Goal: Task Accomplishment & Management: Manage account settings

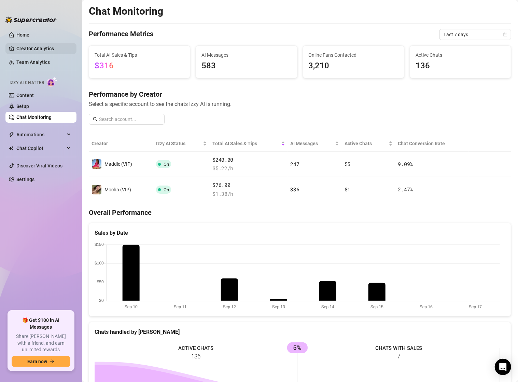
click at [37, 47] on link "Creator Analytics" at bounding box center [43, 48] width 55 height 11
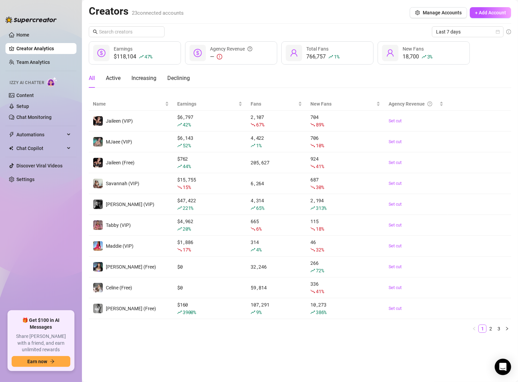
click at [500, 327] on link "3" at bounding box center [499, 329] width 8 height 8
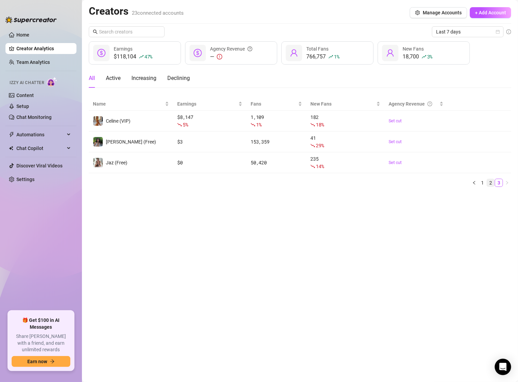
click at [492, 182] on link "2" at bounding box center [491, 183] width 8 height 8
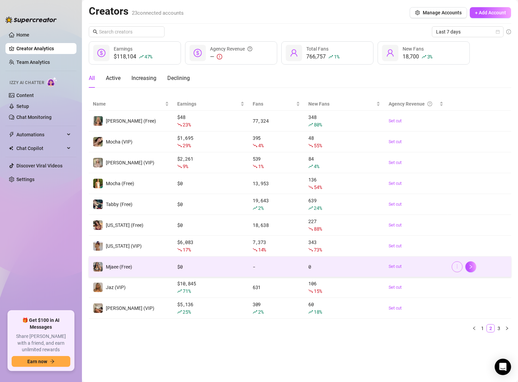
click at [459, 268] on span "button" at bounding box center [457, 266] width 5 height 5
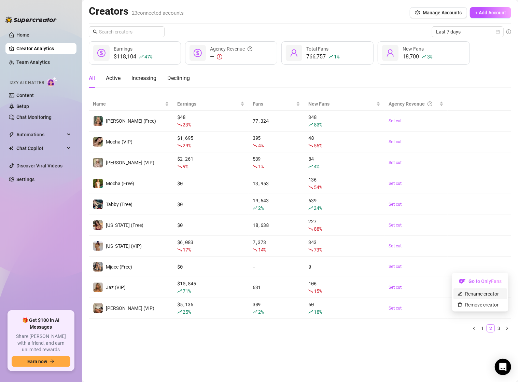
click at [478, 296] on link "Rename creator" at bounding box center [477, 293] width 41 height 5
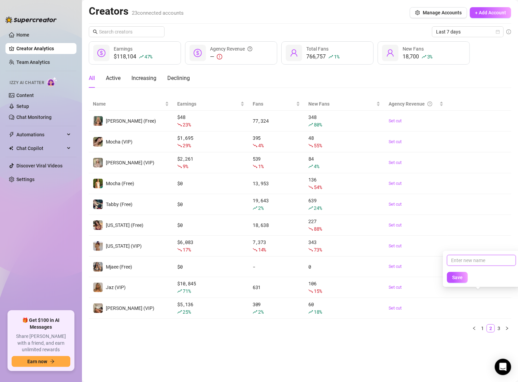
click at [459, 262] on input "text" at bounding box center [481, 260] width 69 height 11
type input "MJaee (Free)"
click at [463, 275] on button "Save" at bounding box center [457, 277] width 21 height 11
click at [484, 326] on link "1" at bounding box center [483, 328] width 8 height 8
